Goal: Task Accomplishment & Management: Manage account settings

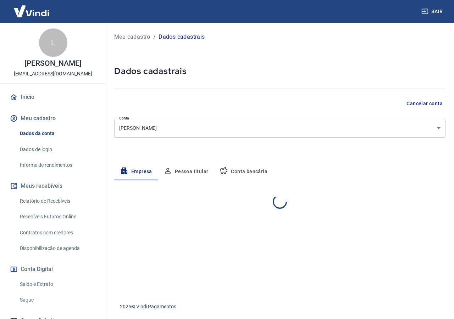
select select "RJ"
select select "business"
